Goal: Task Accomplishment & Management: Manage account settings

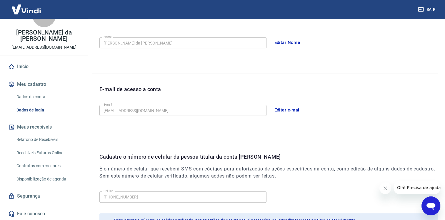
scroll to position [69, 0]
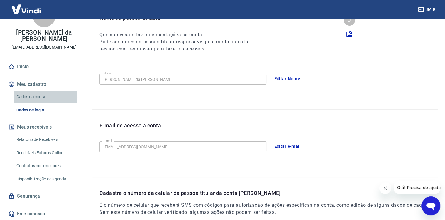
click at [36, 97] on link "Dados da conta" at bounding box center [47, 97] width 67 height 12
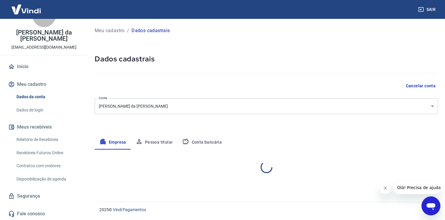
select select "RJ"
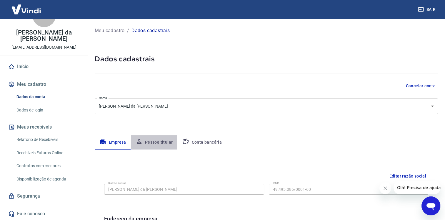
click at [150, 141] on button "Pessoa titular" at bounding box center [154, 142] width 47 height 14
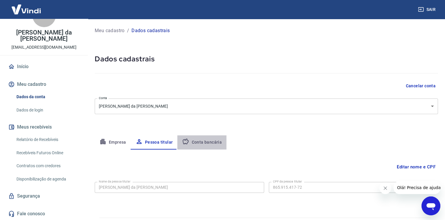
click at [205, 142] on button "Conta bancária" at bounding box center [202, 142] width 49 height 14
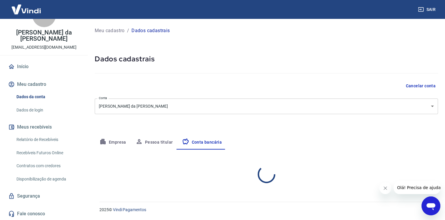
select select "1"
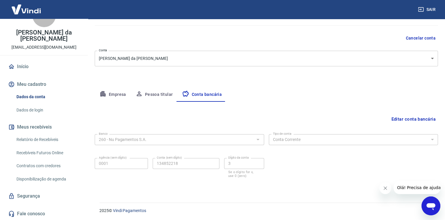
scroll to position [48, 0]
click at [161, 95] on button "Pessoa titular" at bounding box center [154, 94] width 47 height 14
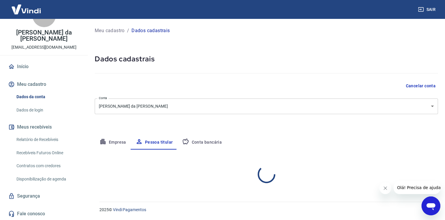
scroll to position [0, 0]
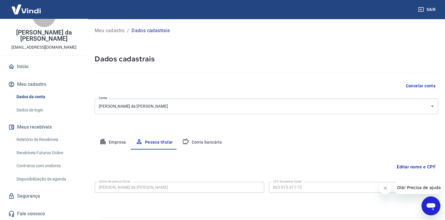
click at [116, 141] on button "Empresa" at bounding box center [113, 142] width 36 height 14
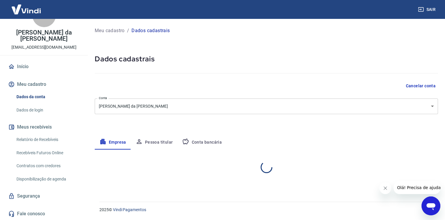
select select "RJ"
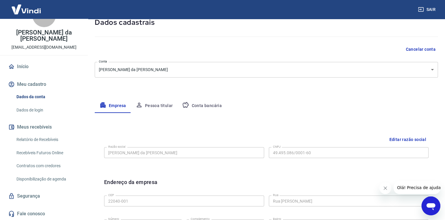
scroll to position [59, 0]
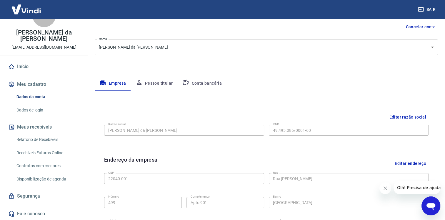
click at [431, 205] on icon "Abrir janela de mensagens" at bounding box center [431, 206] width 9 height 7
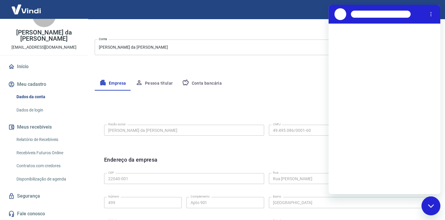
scroll to position [0, 0]
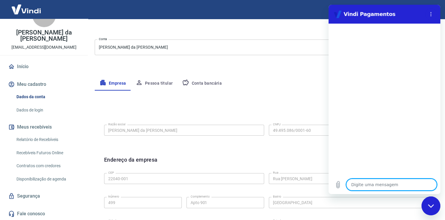
type textarea "N"
type textarea "x"
type textarea "No"
type textarea "x"
type textarea "No"
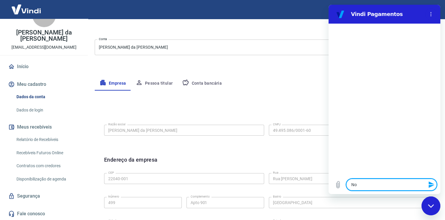
type textarea "x"
type textarea "No D"
type textarea "x"
type textarea "No Da"
type textarea "x"
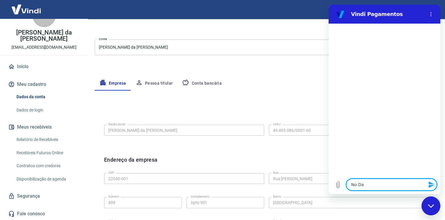
type textarea "No Dad"
type textarea "x"
type textarea "No Dado"
type textarea "x"
type textarea "No Dados"
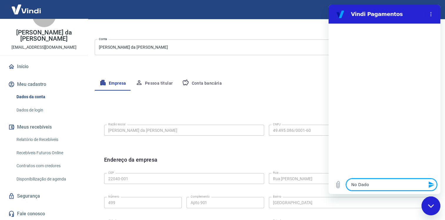
type textarea "x"
type textarea "No Dados"
type textarea "x"
type textarea "No Dados d"
type textarea "x"
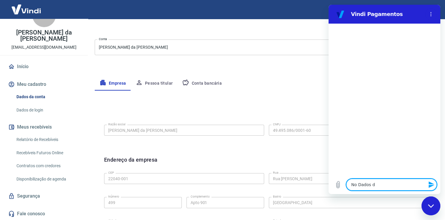
type textarea "No Dados da"
type textarea "x"
type textarea "No Dados da"
type textarea "x"
type textarea "No Dados da C"
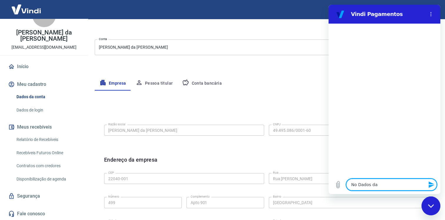
type textarea "x"
type textarea "No Dados da Co"
type textarea "x"
type textarea "No Dados da Con"
type textarea "x"
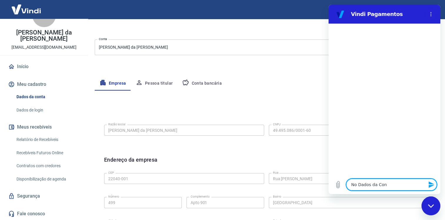
type textarea "No Dados da Cont"
type textarea "x"
type textarea "No Dados da Conta"
type textarea "x"
type textarea "No Dados da Conta"
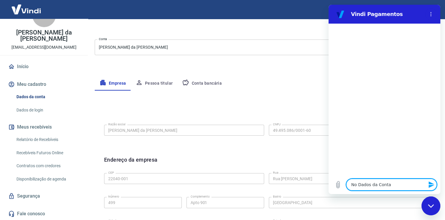
type textarea "x"
type textarea "No Dados da Conta o"
type textarea "x"
type textarea "No Dados da Conta on"
type textarea "x"
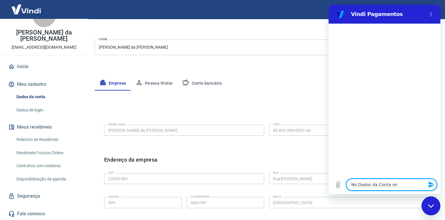
type textarea "No Dados da Conta ond"
type textarea "x"
type textarea "No Dados da Conta onde"
type textarea "x"
type textarea "No Dados da Conta onde"
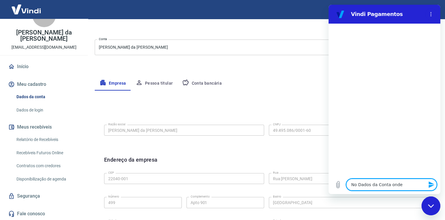
type textarea "x"
type textarea "No Dados da Conta onde t"
type textarea "x"
type textarea "No Dados da Conta onde te"
type textarea "x"
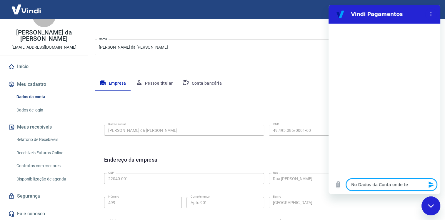
type textarea "No Dados da Conta onde tem"
type textarea "x"
type textarea "No Dados da Conta onde tem"
type textarea "x"
type textarea "No Dados da Conta onde tem a"
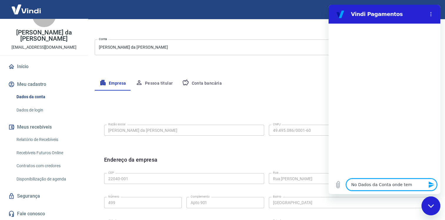
type textarea "x"
type textarea "No Dados da Conta onde tem a"
type textarea "x"
type textarea "No Dados da Conta onde tem a R"
type textarea "x"
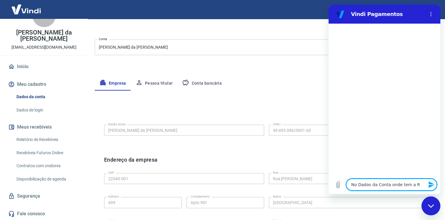
type textarea "No Dados da Conta onde tem a Ra"
type textarea "x"
type textarea "No Dados da Conta onde tem a Raz"
type textarea "x"
type textarea "No Dados da Conta onde tem a Razã"
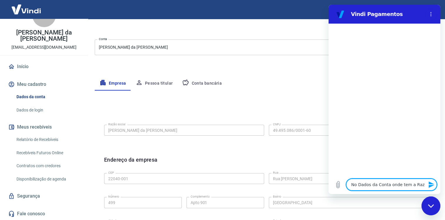
type textarea "x"
type textarea "No Dados da Conta onde tem a Razão"
type textarea "x"
type textarea "No Dados da Conta onde tem a Razão"
type textarea "x"
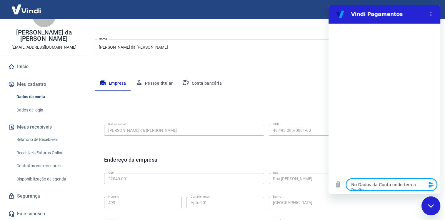
type textarea "No Dados da Conta onde tem a Razão S"
type textarea "x"
type textarea "No Dados da Conta onde tem a Razão So"
type textarea "x"
type textarea "No Dados da Conta onde tem a Razão Soc"
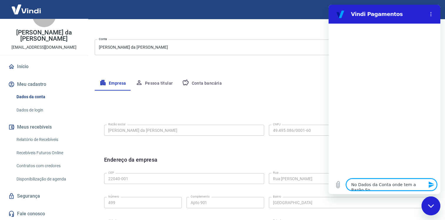
type textarea "x"
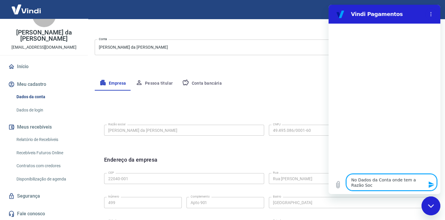
type textarea "No Dados da Conta onde tem a Razão Soci"
type textarea "x"
type textarea "No Dados da Conta onde tem a Razão Socia"
type textarea "x"
type textarea "No Dados da Conta onde tem a Razão Social"
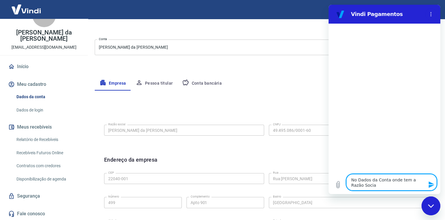
type textarea "x"
type textarea "No Dados da Conta onde tem a Razão Social"
type textarea "x"
type textarea "No Dados da Conta onde tem a Razão Social t"
type textarea "x"
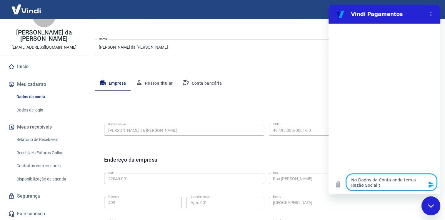
type textarea "No Dados da Conta onde tem a Razão Social te"
type textarea "x"
type textarea "No Dados da Conta onde tem a Razão Social tem"
type textarea "x"
type textarea "No Dados da Conta onde tem a Razão Social tem"
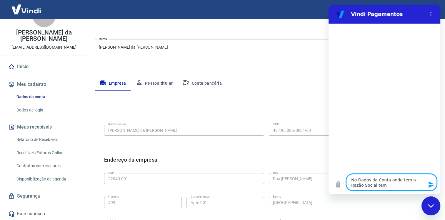
type textarea "x"
type textarea "No Dados da Conta onde tem a Razão Social tem q"
type textarea "x"
type textarea "No Dados da Conta onde tem a Razão Social tem qu"
type textarea "x"
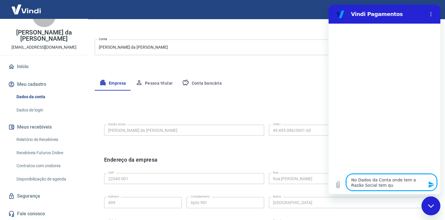
type textarea "No Dados da Conta onde tem a Razão Social tem que"
type textarea "x"
type textarea "No Dados da Conta onde tem a Razão Social tem que"
type textarea "x"
type textarea "No Dados da Conta onde tem a Razão Social tem que t"
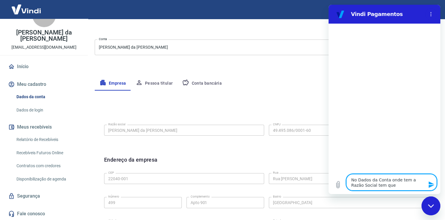
type textarea "x"
type textarea "No Dados da Conta onde tem a Razão Social tem que te"
type textarea "x"
type textarea "No Dados da Conta onde tem a Razão Social tem que ter"
type textarea "x"
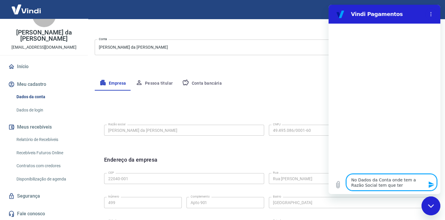
type textarea "No Dados da Conta onde tem a Razão Social tem que ter"
type textarea "x"
type textarea "No Dados da Conta onde tem a Razão Social tem que ter o"
type textarea "x"
type textarea "No Dados da Conta onde tem a Razão Social tem que ter o"
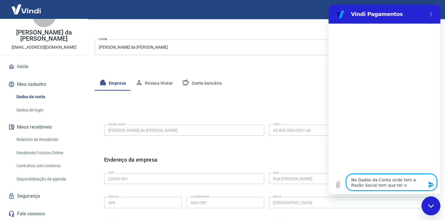
type textarea "x"
type textarea "No Dados da Conta onde tem a Razão Social tem que ter o n"
type textarea "x"
type textarea "No Dados da Conta onde tem a Razão Social tem que ter o no"
type textarea "x"
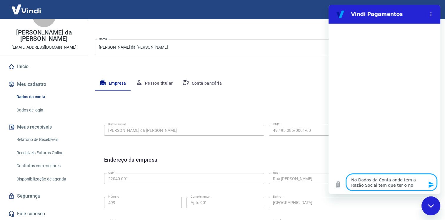
type textarea "No Dados da Conta onde tem a Razão Social tem que ter o nom"
type textarea "x"
type textarea "No Dados da Conta onde tem a Razão Social tem que ter o nome"
type textarea "x"
type textarea "No Dados da Conta onde tem a Razão Social tem que ter o nome"
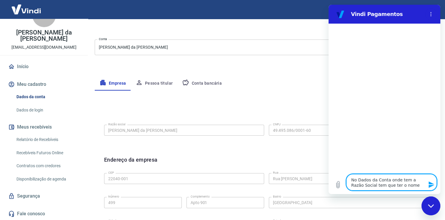
type textarea "x"
type textarea "No Dados da Conta onde tem a Razão Social tem que ter o nome d"
type textarea "x"
type textarea "No Dados da Conta onde tem a Razão Social tem que ter o nome da"
type textarea "x"
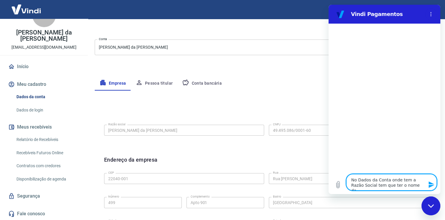
type textarea "No Dados da Conta onde tem a Razão Social tem que ter o nome da"
type textarea "x"
type textarea "No Dados da Conta onde tem a Razão Social tem que ter o nome da e"
type textarea "x"
type textarea "No Dados da Conta onde tem a Razão Social tem que ter o nome da em"
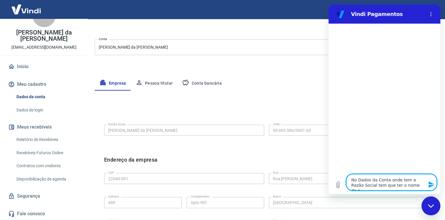
type textarea "x"
type textarea "No Dados da Conta onde tem a Razão Social tem que ter o nome da emp"
type textarea "x"
type textarea "No Dados da Conta onde tem a Razão Social tem que ter o nome da empr"
type textarea "x"
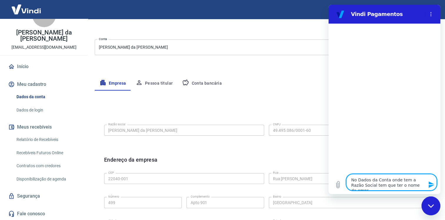
type textarea "No Dados da Conta onde tem a Razão Social tem que ter o nome da empre"
type textarea "x"
type textarea "No Dados da Conta onde tem a Razão Social tem que ter o nome da empres"
type textarea "x"
type textarea "No Dados da Conta onde tem a Razão Social tem que ter o nome da empresa"
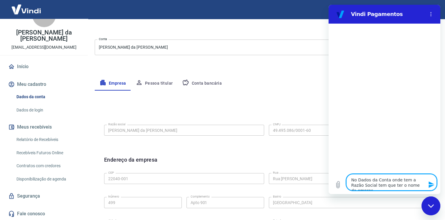
type textarea "x"
type textarea "No Dados da Conta onde tem a Razão Social tem que ter o nome da empresa"
type textarea "x"
type textarea "No Dados da Conta onde tem a Razão Social tem que ter o nome da empresa e"
type textarea "x"
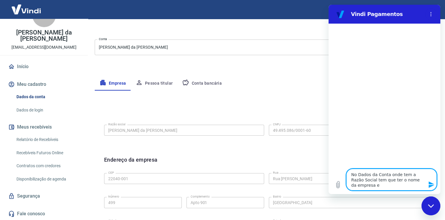
type textarea "No Dados da Conta onde tem a Razão Social tem que ter o nome da empresa e"
type textarea "x"
type textarea "No Dados da Conta onde tem a Razão Social tem que ter o nome da empresa e n"
type textarea "x"
type textarea "No Dados da Conta onde tem a Razão Social tem que ter o nome da empresa e nã"
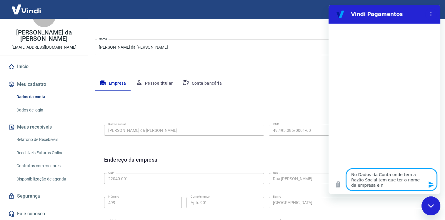
type textarea "x"
type textarea "No Dados da Conta onde tem a Razão Social tem que ter o nome da empresa e não"
type textarea "x"
type textarea "No Dados da Conta onde tem a Razão Social tem que ter o nome da empresa e não"
type textarea "x"
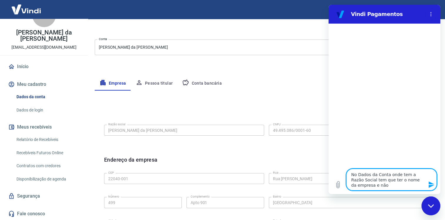
type textarea "No Dados da Conta onde tem a Razão Social tem que ter o nome da empresa e não o"
type textarea "x"
type textarea "No Dados da Conta onde tem a Razão Social tem que ter o nome da empresa e não o"
type textarea "x"
type textarea "No Dados da Conta onde tem a Razão Social tem que ter o nome da empresa e não o…"
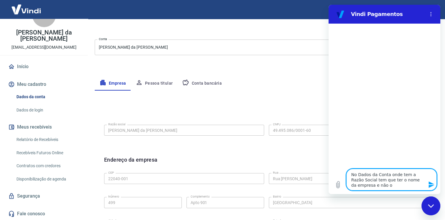
type textarea "x"
type textarea "No Dados da Conta onde tem a Razão Social tem que ter o nome da empresa e não o…"
type textarea "x"
type textarea "No Dados da Conta onde tem a Razão Social tem que ter o nome da empresa e não o…"
type textarea "x"
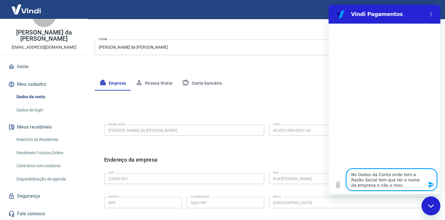
type textarea "No Dados da Conta onde tem a Razão Social tem que ter o nome da empresa e não o…"
type textarea "x"
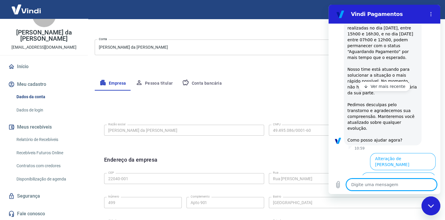
scroll to position [178, 0]
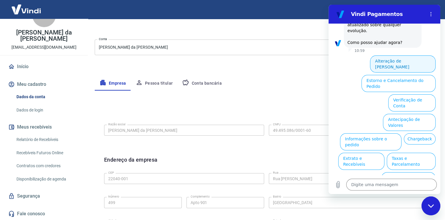
click at [393, 61] on button "Alteração de Dados Cadastrais" at bounding box center [403, 63] width 66 height 17
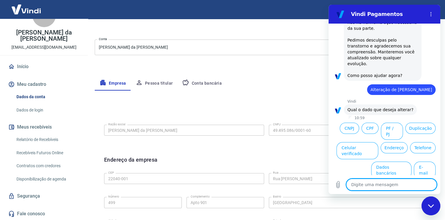
scroll to position [145, 0]
click at [415, 180] on button "Nome Fantasia" at bounding box center [417, 188] width 37 height 17
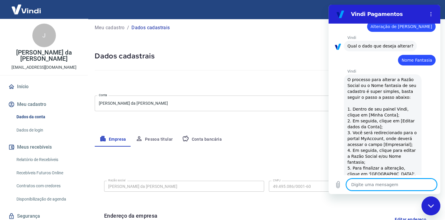
scroll to position [0, 0]
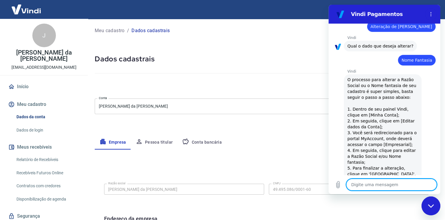
type textarea "x"
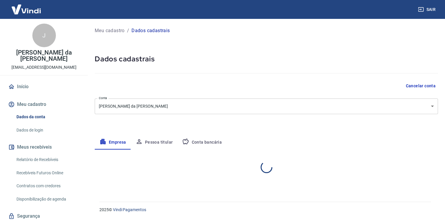
select select "RJ"
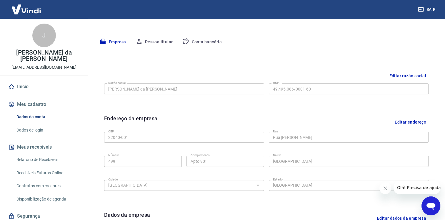
scroll to position [87, 0]
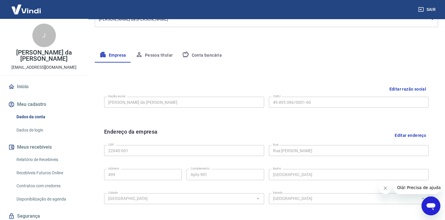
click at [406, 88] on button "Editar razão social" at bounding box center [408, 89] width 42 height 11
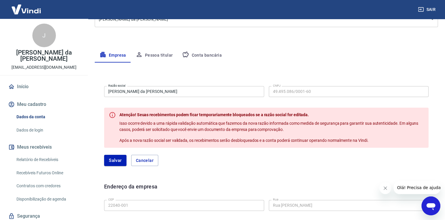
click at [109, 92] on input "Jacqueline Lisboa da Veiga Faria" at bounding box center [184, 91] width 160 height 11
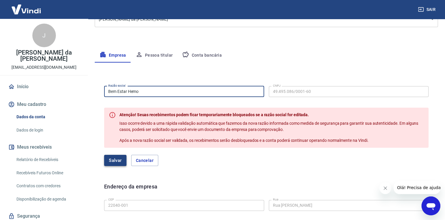
type input "Bem Estar Hemo"
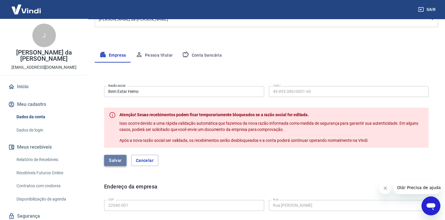
click at [113, 160] on button "Salvar" at bounding box center [115, 160] width 22 height 11
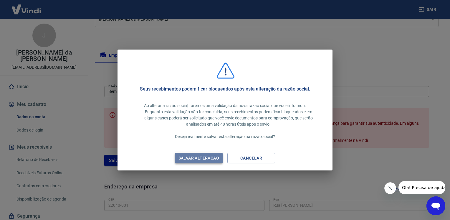
click at [190, 155] on div "Salvar alteração" at bounding box center [198, 157] width 55 height 7
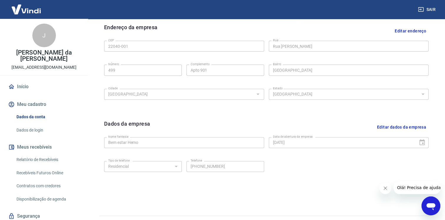
scroll to position [205, 0]
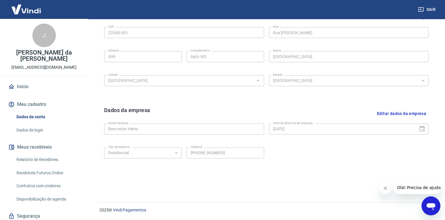
click at [403, 113] on button "Editar dados da empresa" at bounding box center [402, 113] width 54 height 15
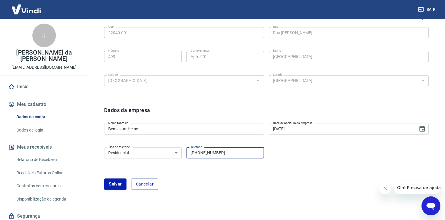
click at [199, 152] on input "(21) 99511-4986" at bounding box center [226, 152] width 78 height 11
drag, startPoint x: 223, startPoint y: 150, endPoint x: 199, endPoint y: 151, distance: 23.6
click at [199, 151] on input "(21) 79951-1498" at bounding box center [226, 152] width 78 height 11
click at [211, 150] on input "(21) 97" at bounding box center [226, 152] width 78 height 11
type input "(21) 97435-0038"
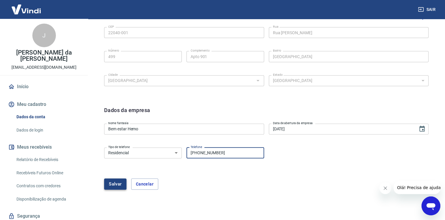
click at [110, 183] on button "Salvar" at bounding box center [115, 183] width 22 height 11
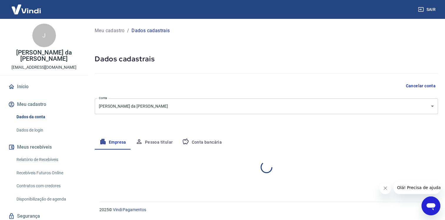
scroll to position [0, 0]
select select "RJ"
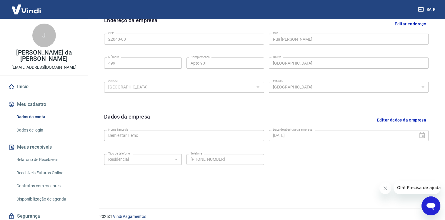
scroll to position [205, 0]
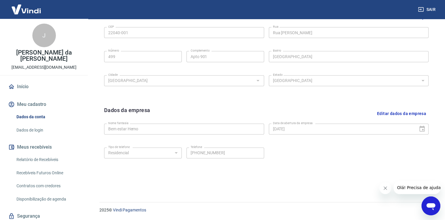
click at [400, 115] on button "Editar dados da empresa" at bounding box center [402, 113] width 54 height 15
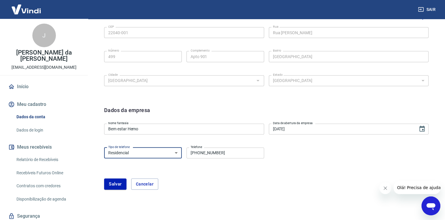
click at [175, 152] on select "Residencial Comercial" at bounding box center [143, 152] width 78 height 11
select select "business"
click at [104, 147] on select "Residencial Comercial" at bounding box center [143, 152] width 78 height 11
click at [118, 182] on button "Salvar" at bounding box center [115, 183] width 22 height 11
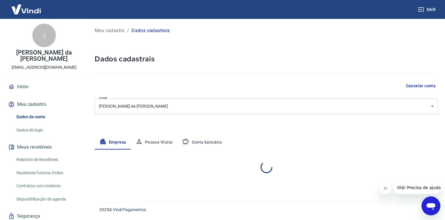
scroll to position [0, 0]
select select "RJ"
select select "business"
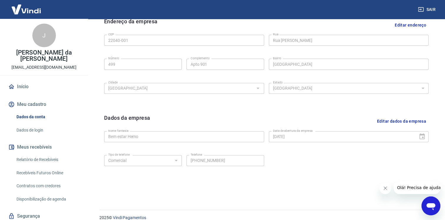
scroll to position [205, 0]
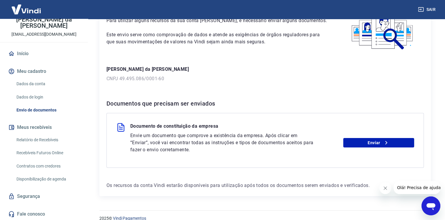
scroll to position [52, 0]
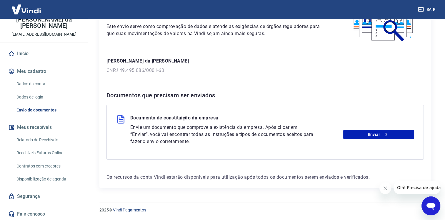
click at [428, 204] on icon "Abrir janela de mensagens" at bounding box center [431, 206] width 9 height 7
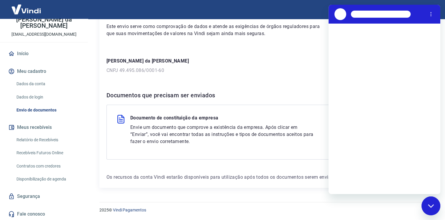
scroll to position [0, 0]
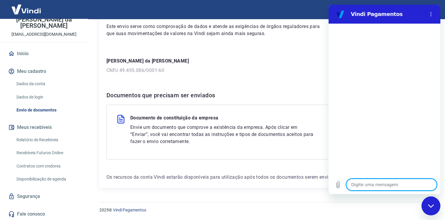
type textarea "c"
type textarea "x"
type textarea "co"
type textarea "x"
type textarea "com"
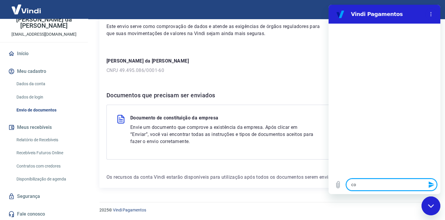
type textarea "x"
type textarea "como"
type textarea "x"
type textarea "como"
type textarea "x"
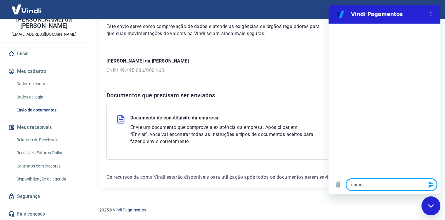
type textarea "como a"
type textarea "x"
type textarea "como an"
type textarea "x"
type textarea "como ane"
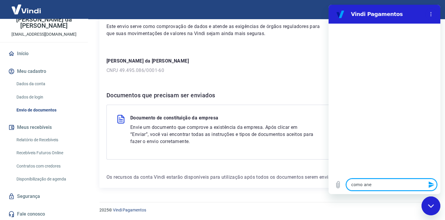
type textarea "x"
type textarea "como anex"
type textarea "x"
type textarea "como anexo"
type textarea "x"
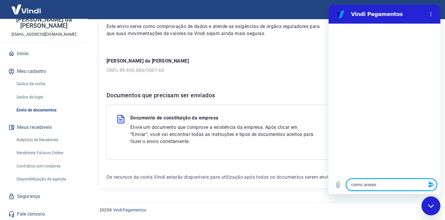
type textarea "como anexo"
type textarea "x"
type textarea "como anexo o"
type textarea "x"
type textarea "como anexo o"
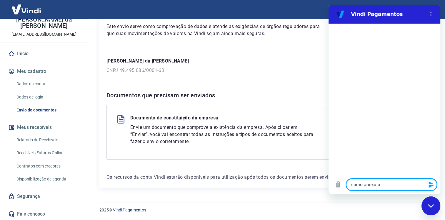
type textarea "x"
type textarea "como anexo o d"
type textarea "x"
type textarea "como anexo o do"
type textarea "x"
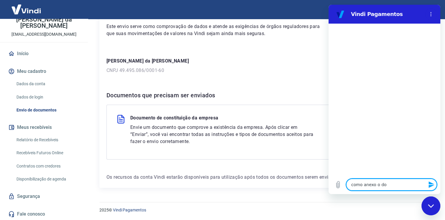
type textarea "como anexo o doc"
type textarea "x"
type textarea "como anexo o docu"
type textarea "x"
type textarea "como anexo o docum"
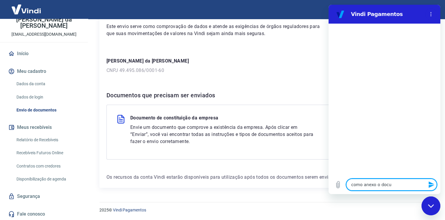
type textarea "x"
type textarea "como anexo o docume"
type textarea "x"
type textarea "como anexo o documen"
type textarea "x"
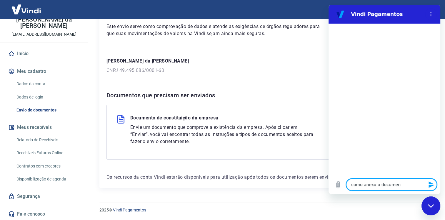
type textarea "como anexo o document"
type textarea "x"
type textarea "como anexo o documento"
type textarea "x"
type textarea "como anexo o documento"
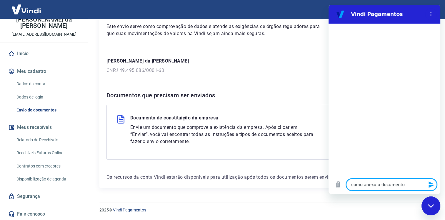
type textarea "x"
type textarea "como anexo o documento p"
type textarea "x"
type textarea "como anexo o documento pa"
type textarea "x"
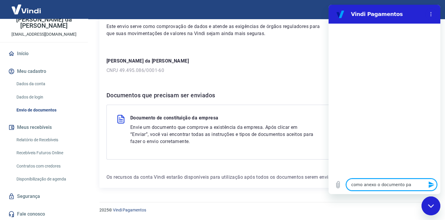
type textarea "como anexo o documento par"
type textarea "x"
type textarea "como anexo o documento para"
type textarea "x"
type textarea "como anexo o documento para"
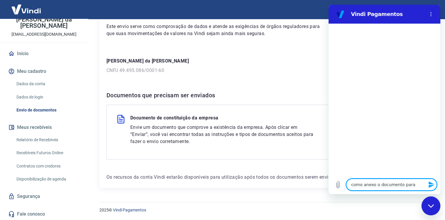
type textarea "x"
type textarea "como anexo o documento para e"
type textarea "x"
type textarea "como anexo o documento para en"
type textarea "x"
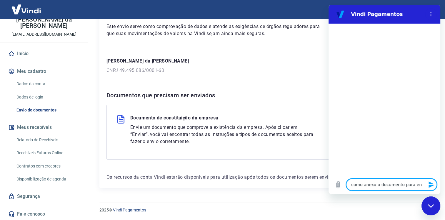
type textarea "como anexo o documento para env"
type textarea "x"
type textarea "como anexo o documento para envi"
type textarea "x"
type textarea "como anexo o documento para envia"
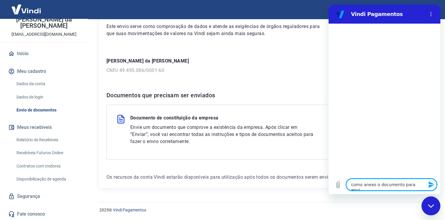
type textarea "x"
type textarea "como anexo o documento para enviar"
type textarea "x"
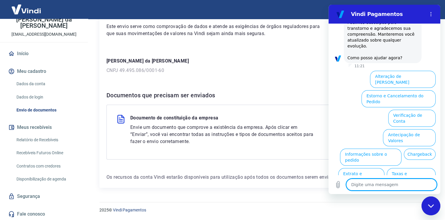
scroll to position [166, 0]
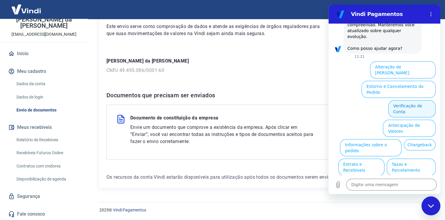
click at [405, 100] on button "Verificação de Conta" at bounding box center [412, 108] width 47 height 17
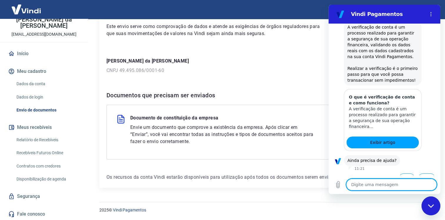
scroll to position [225, 0]
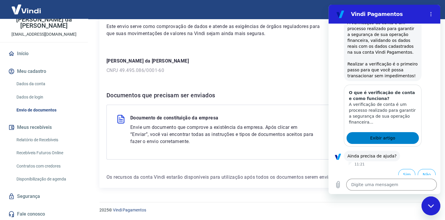
click at [385, 134] on span "Exibir artigo" at bounding box center [382, 137] width 25 height 7
type textarea "x"
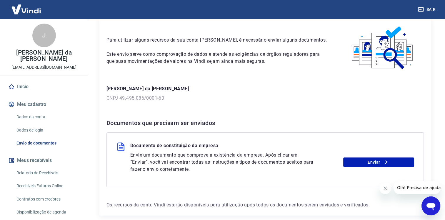
scroll to position [52, 0]
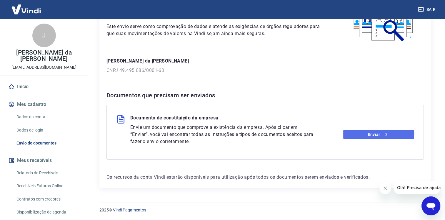
click at [358, 135] on link "Enviar" at bounding box center [379, 134] width 71 height 9
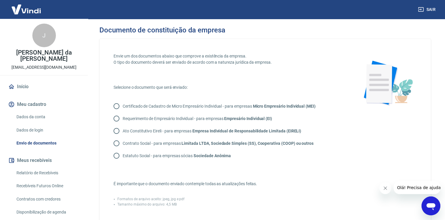
click at [115, 105] on input "Certificado de Cadastro de Micro Empresário Individual - para empresas Micro Em…" at bounding box center [116, 106] width 12 height 12
radio input "true"
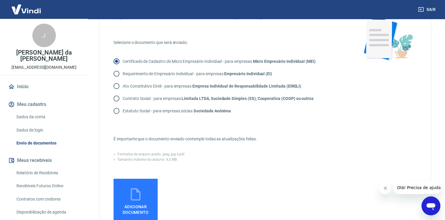
scroll to position [59, 0]
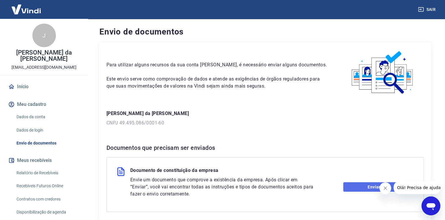
click at [366, 186] on link "Enviar" at bounding box center [379, 186] width 71 height 9
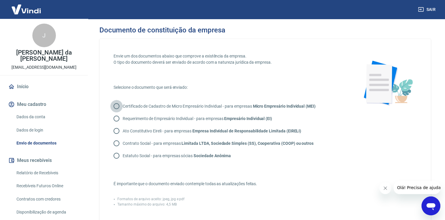
click at [116, 106] on input "Certificado de Cadastro de Micro Empresário Individual - para empresas Micro Em…" at bounding box center [116, 106] width 12 height 12
radio input "true"
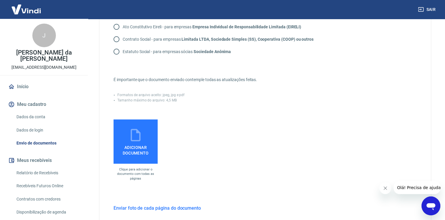
scroll to position [118, 0]
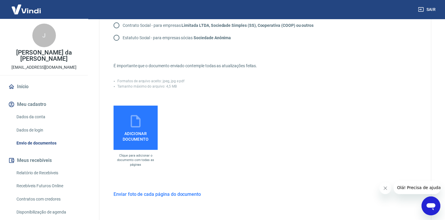
click at [142, 193] on h6 "Enviar foto de cada página do documento" at bounding box center [157, 193] width 87 height 7
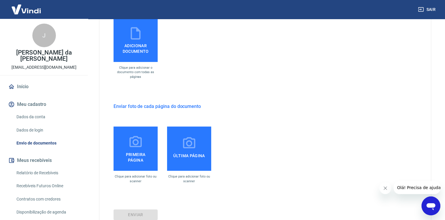
scroll to position [206, 0]
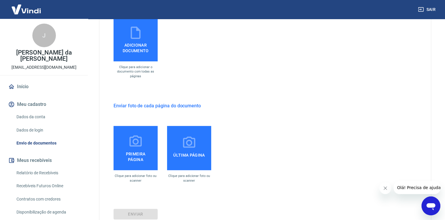
click at [131, 152] on span "Primeira página" at bounding box center [135, 155] width 39 height 13
click at [0, 0] on input "Primeira página" at bounding box center [0, 0] width 0 height 0
